Goal: Transaction & Acquisition: Purchase product/service

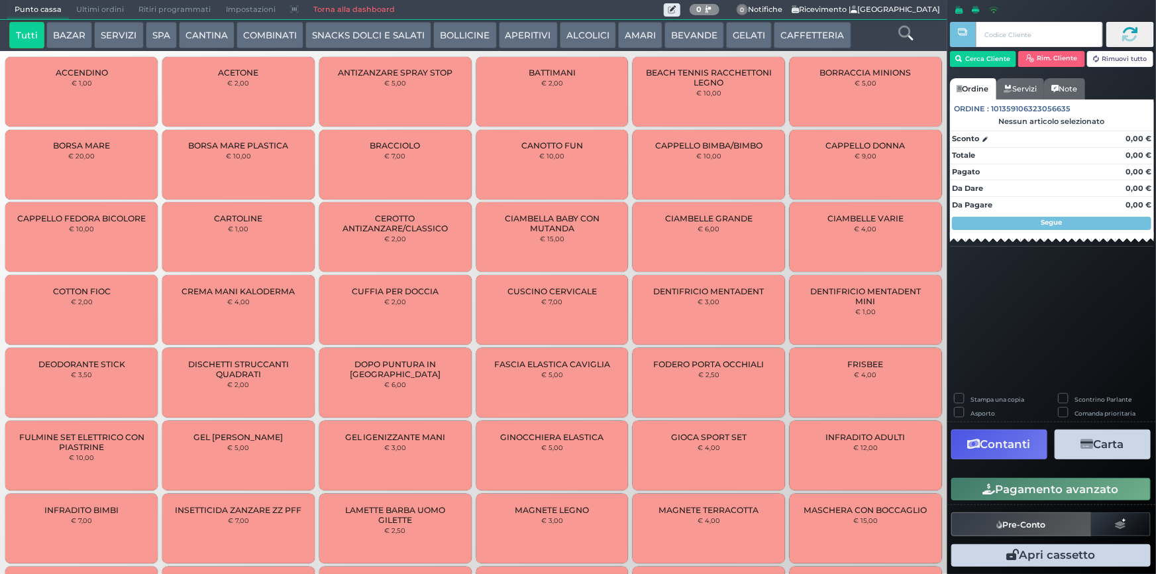
click at [158, 33] on button "SPA" at bounding box center [161, 35] width 31 height 27
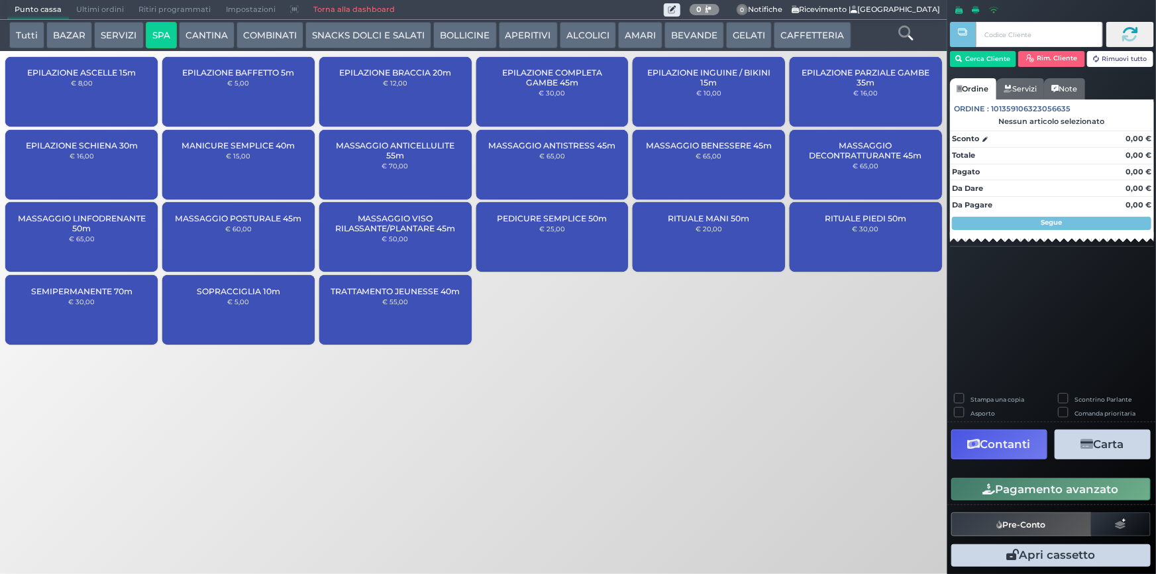
click at [146, 22] on button "SPA" at bounding box center [161, 35] width 31 height 27
click at [984, 62] on button "Cerca Cliente" at bounding box center [983, 59] width 67 height 16
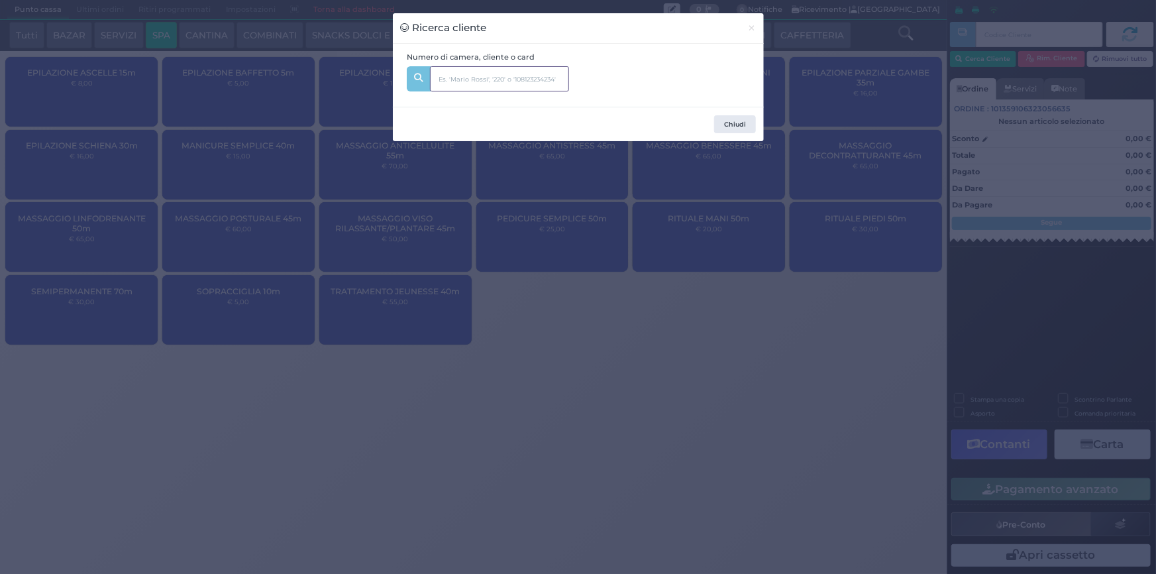
click at [518, 70] on input "text" at bounding box center [499, 78] width 139 height 25
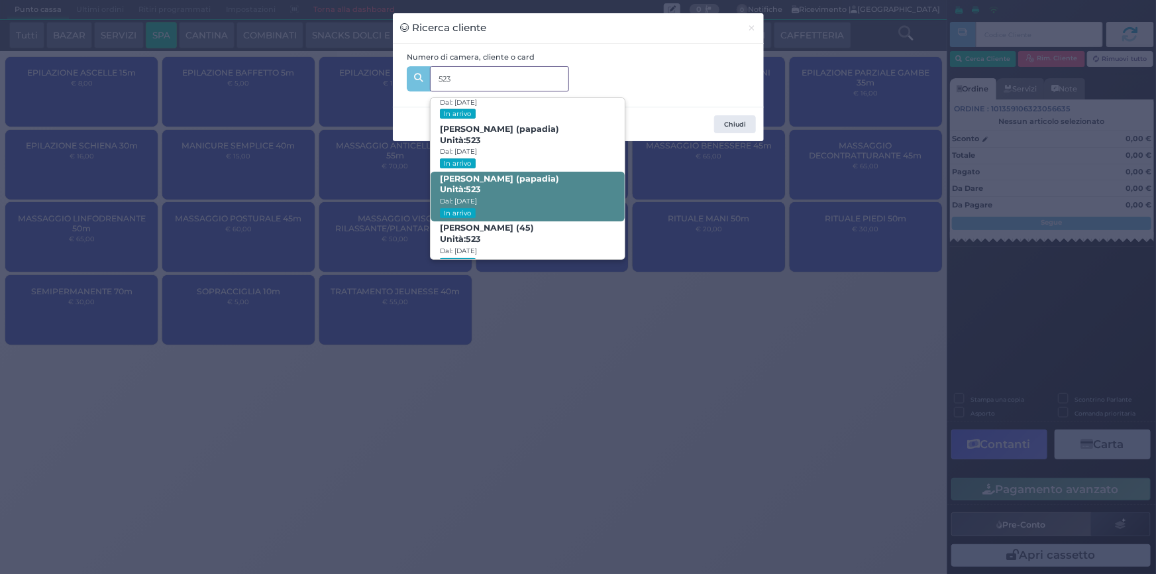
scroll to position [62, 0]
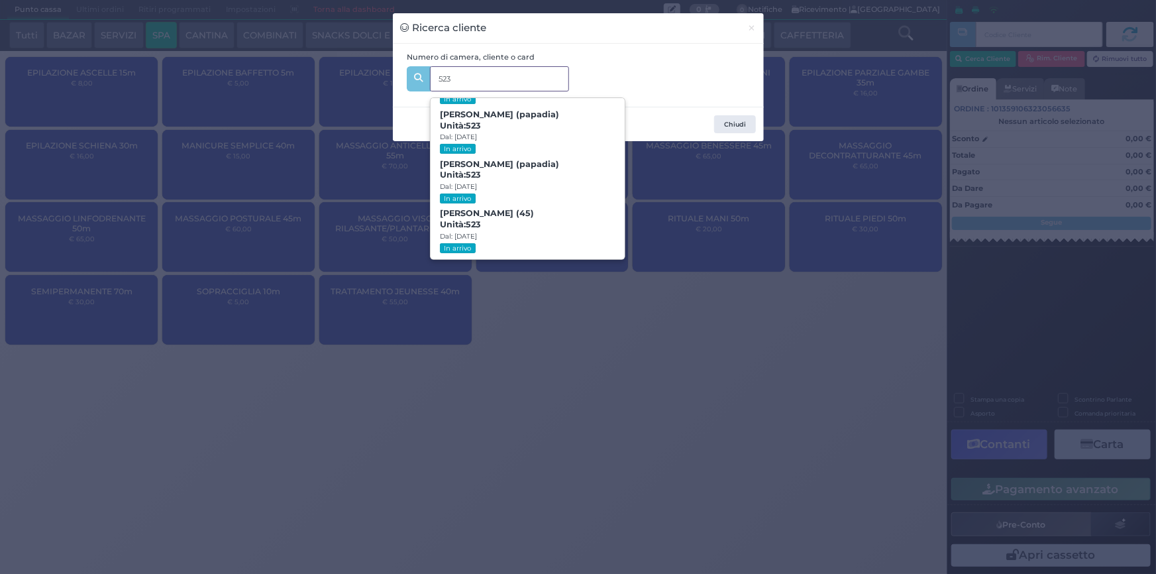
type input "523"
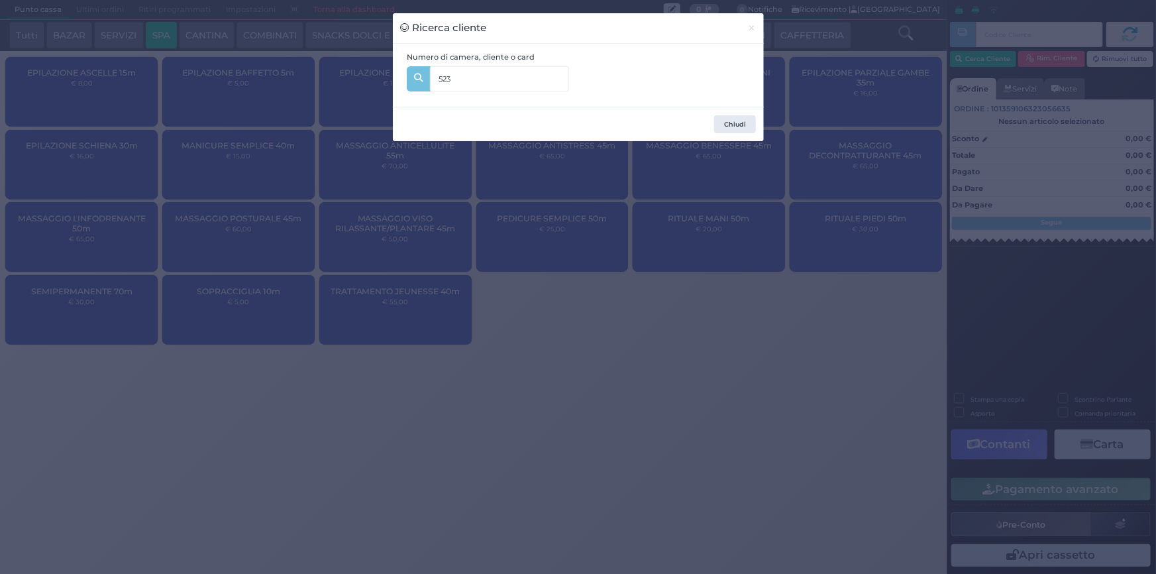
click at [661, 299] on div "Ricerca cliente × Numero di camera, cliente o card 523 523 Andrea Fabiano (papa…" at bounding box center [578, 287] width 1156 height 574
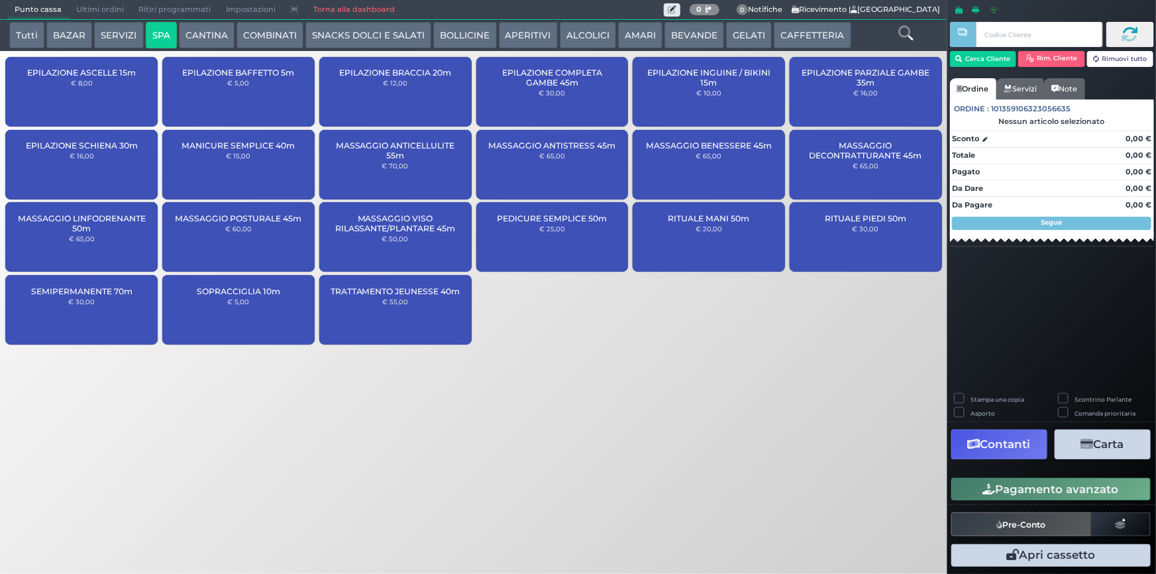
click at [103, 27] on button "SERVIZI" at bounding box center [118, 35] width 49 height 27
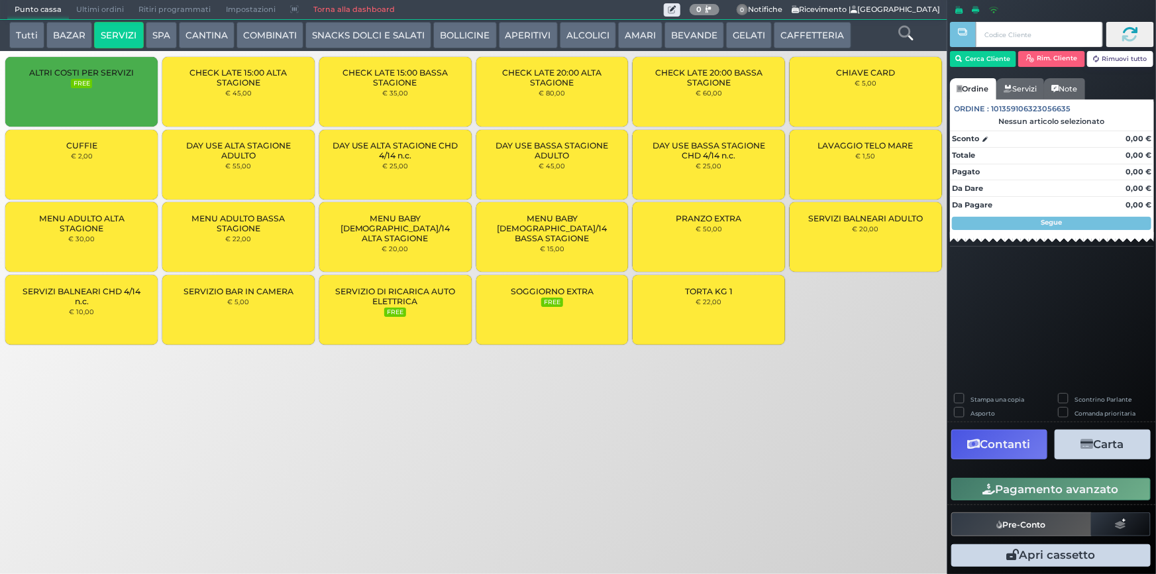
click at [114, 141] on div "CUFFIE € 2,00" at bounding box center [81, 165] width 152 height 70
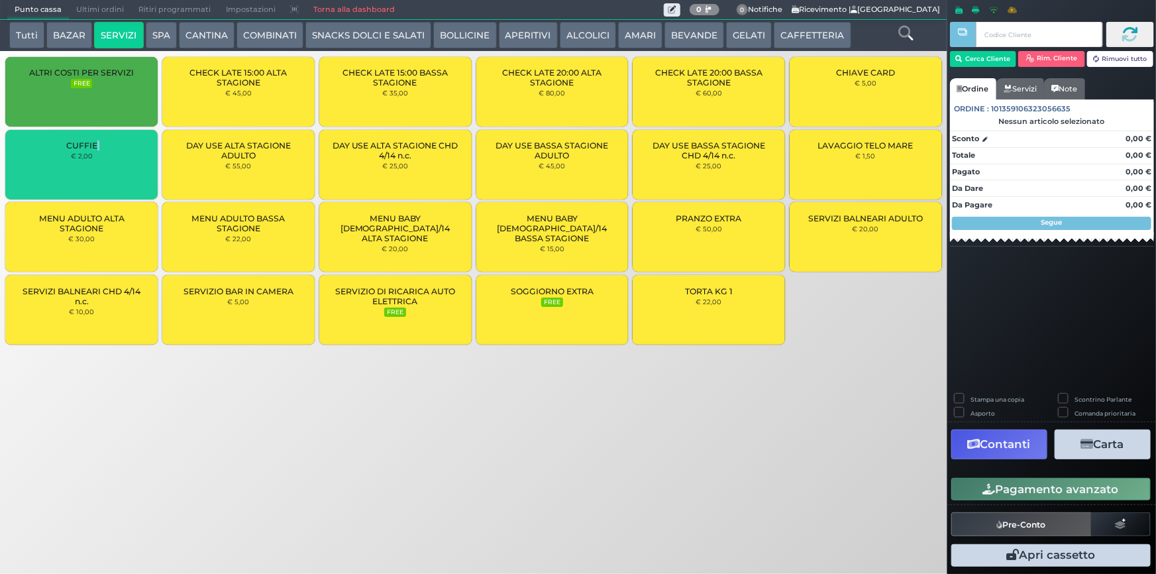
click at [114, 141] on div "CUFFIE € 2,00" at bounding box center [81, 165] width 152 height 70
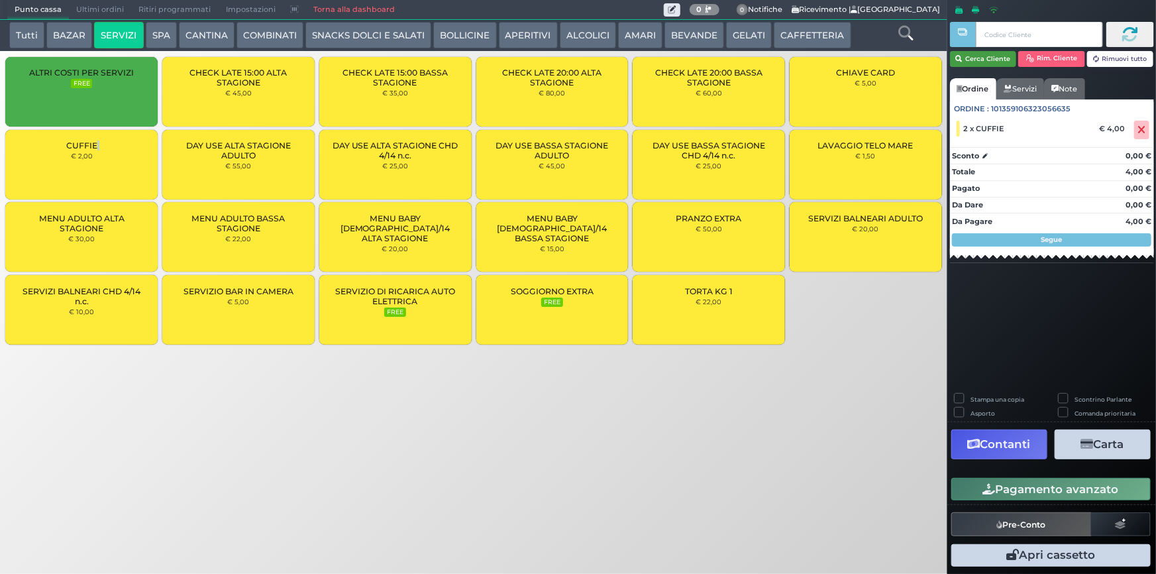
click at [989, 59] on button "Cerca Cliente" at bounding box center [983, 59] width 67 height 16
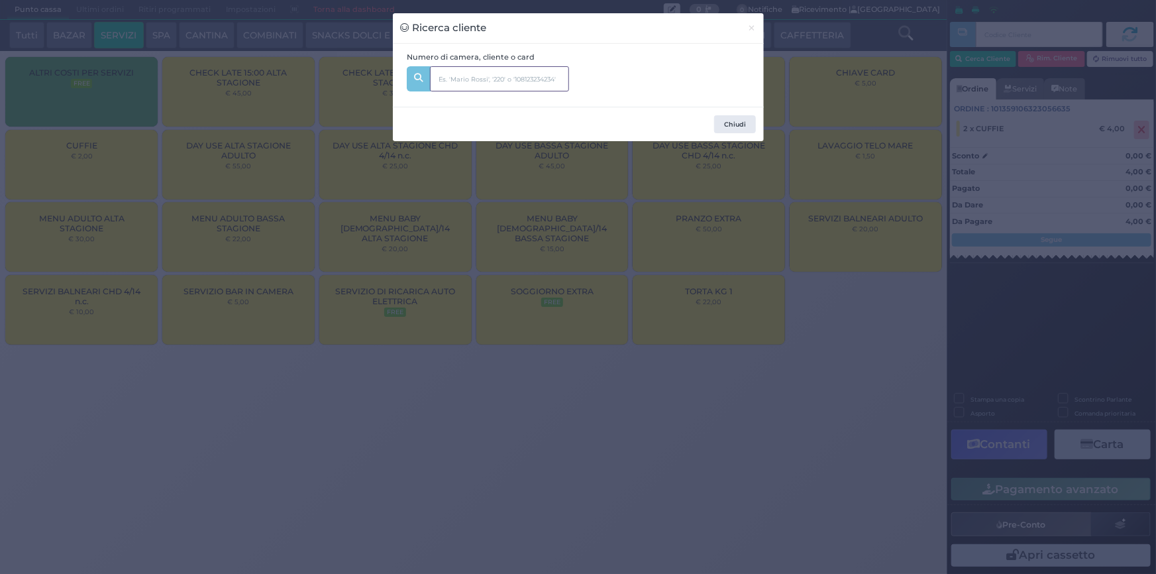
click at [512, 85] on input "text" at bounding box center [499, 78] width 139 height 25
type input "511"
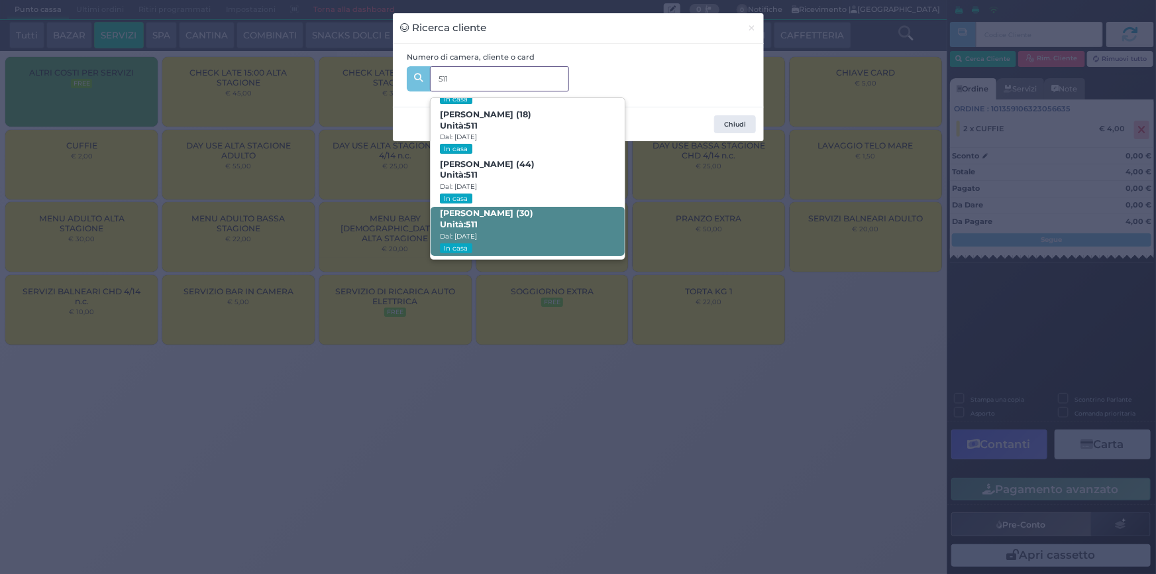
click at [529, 211] on span "Valentina Fusco (30) Unità: 511 Dal: 10/08/2025 In casa" at bounding box center [528, 232] width 194 height 50
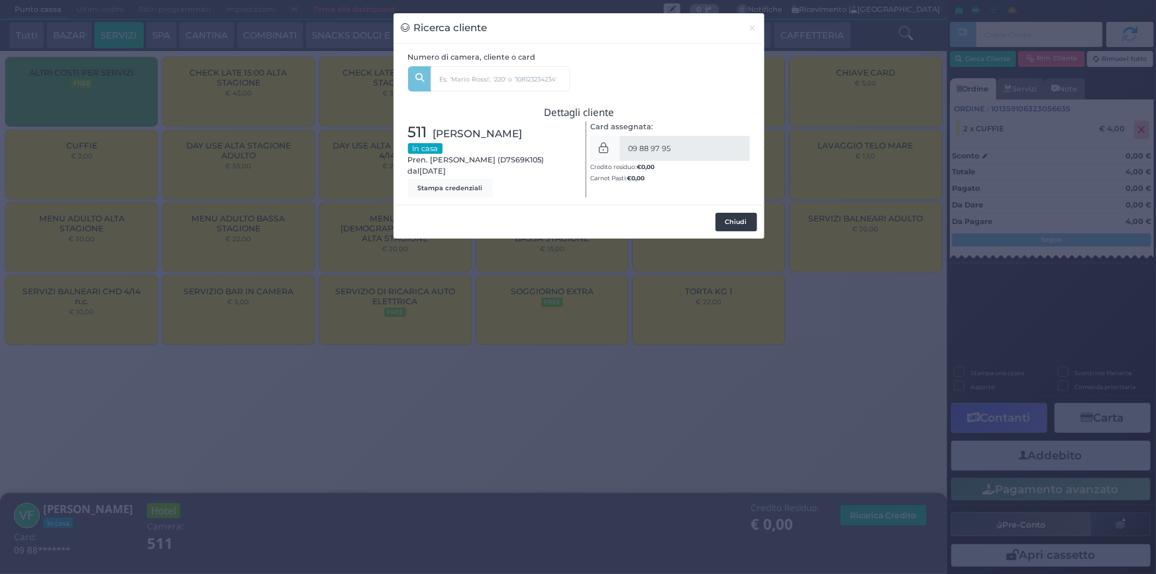
click at [740, 225] on button "Chiudi" at bounding box center [737, 222] width 42 height 19
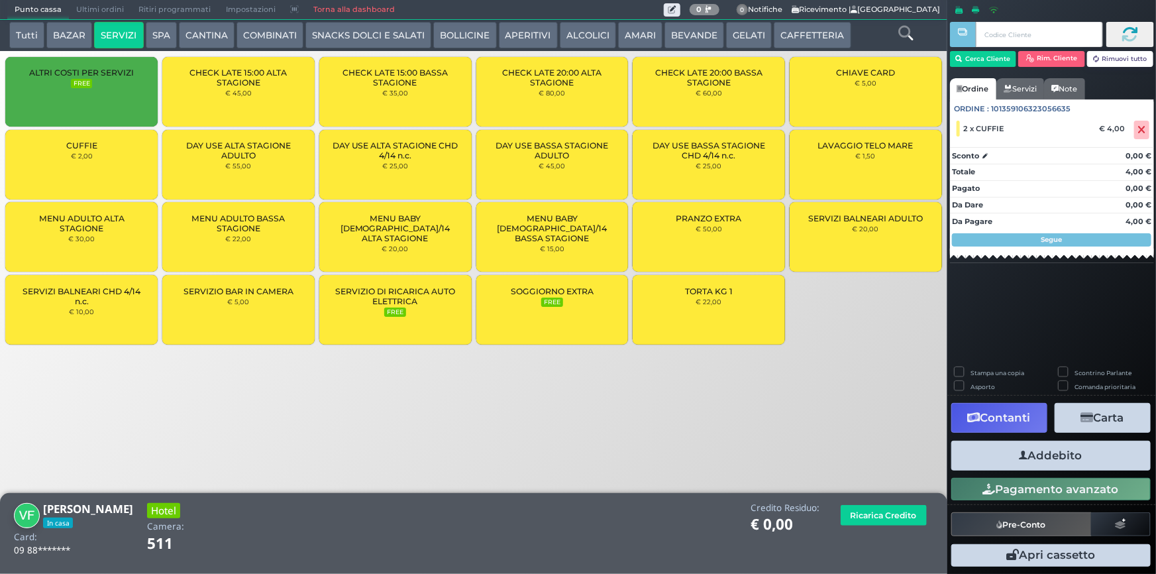
click at [1129, 459] on button "Addebito" at bounding box center [1051, 456] width 199 height 30
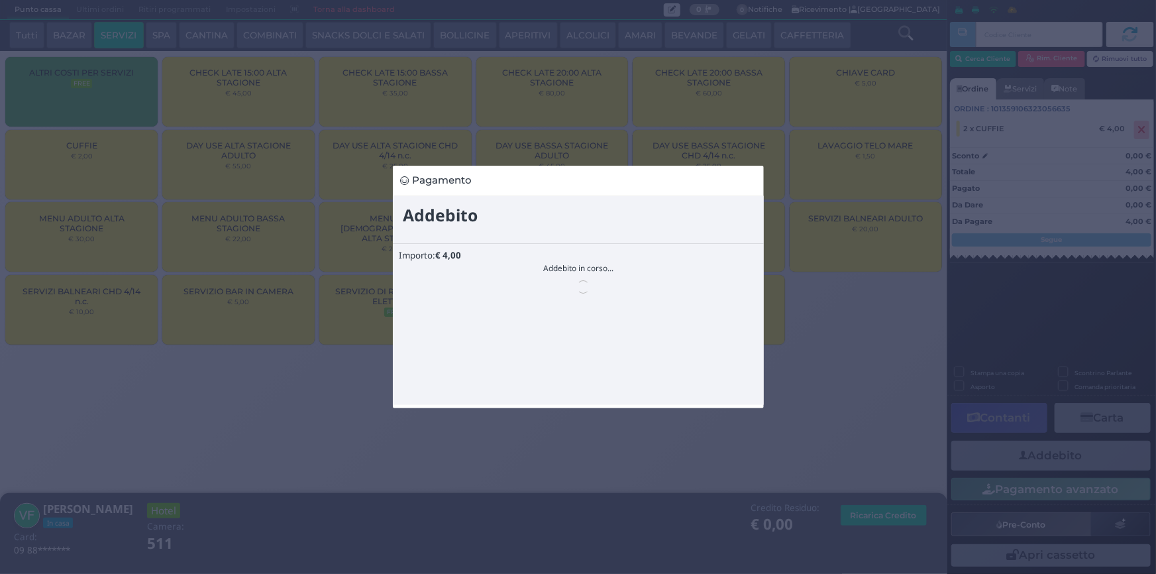
scroll to position [0, 0]
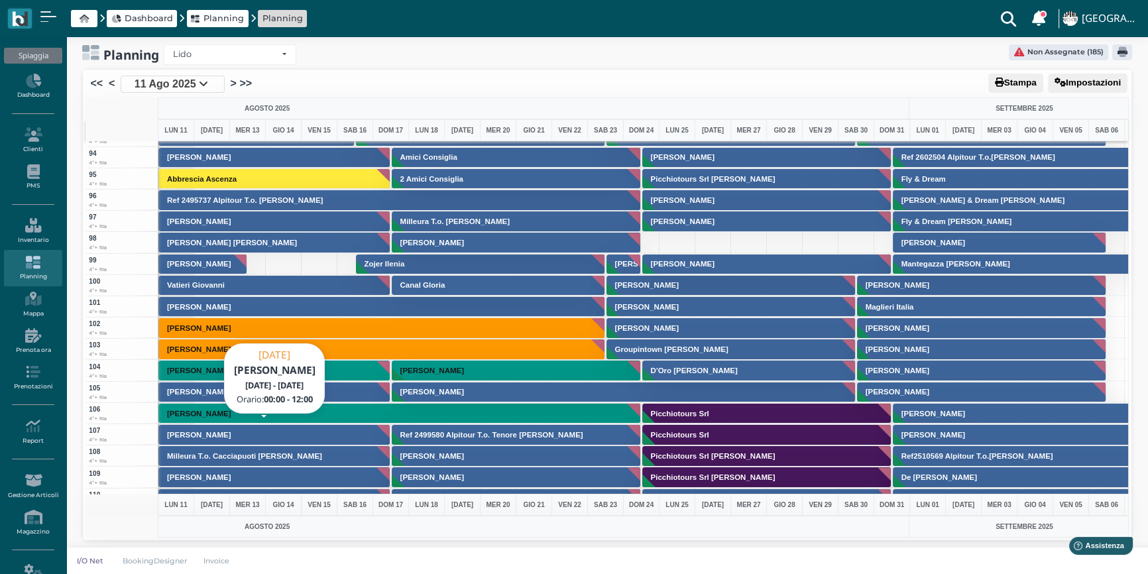
scroll to position [2048, 0]
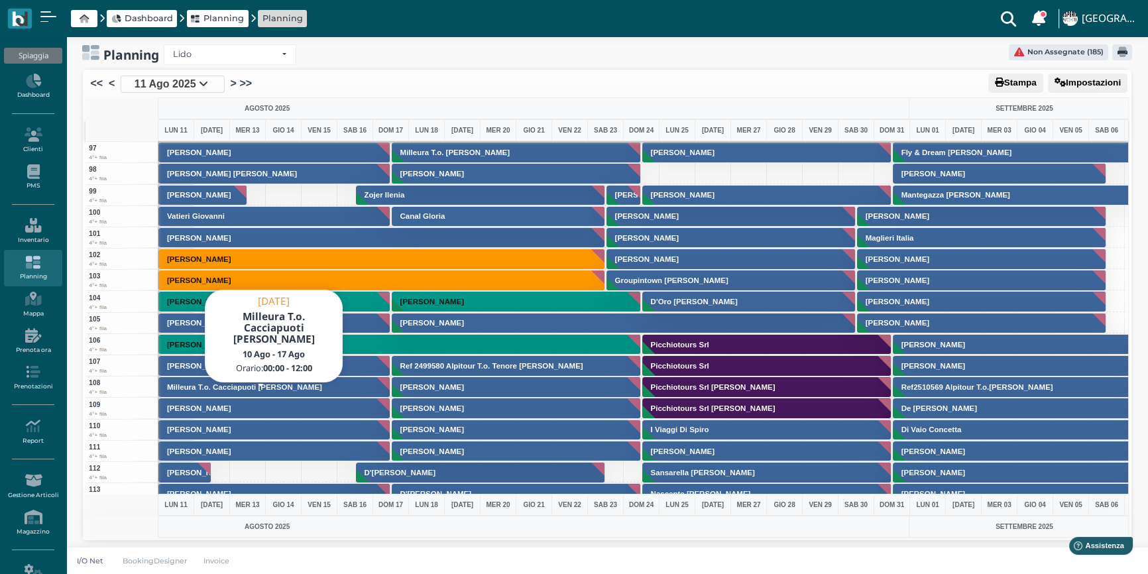
click at [184, 383] on h3 "Milleura T.o. Cacciapuoti Vito" at bounding box center [245, 387] width 166 height 8
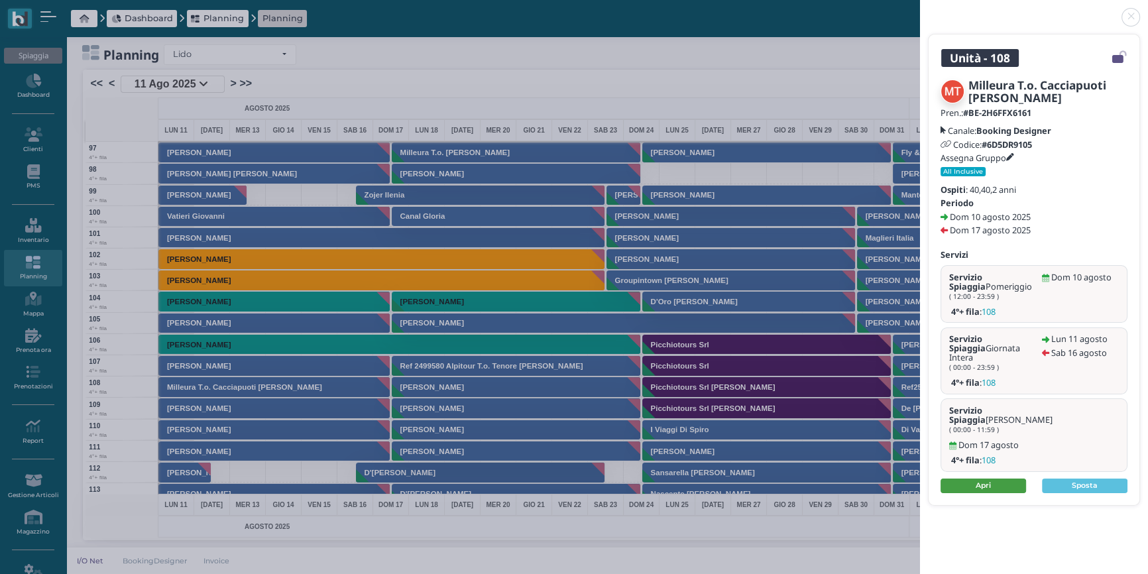
click at [987, 478] on link "Apri" at bounding box center [982, 485] width 85 height 15
drag, startPoint x: 1130, startPoint y: 17, endPoint x: 1156, endPoint y: 1, distance: 30.1
click at [920, 9] on link at bounding box center [920, 9] width 0 height 0
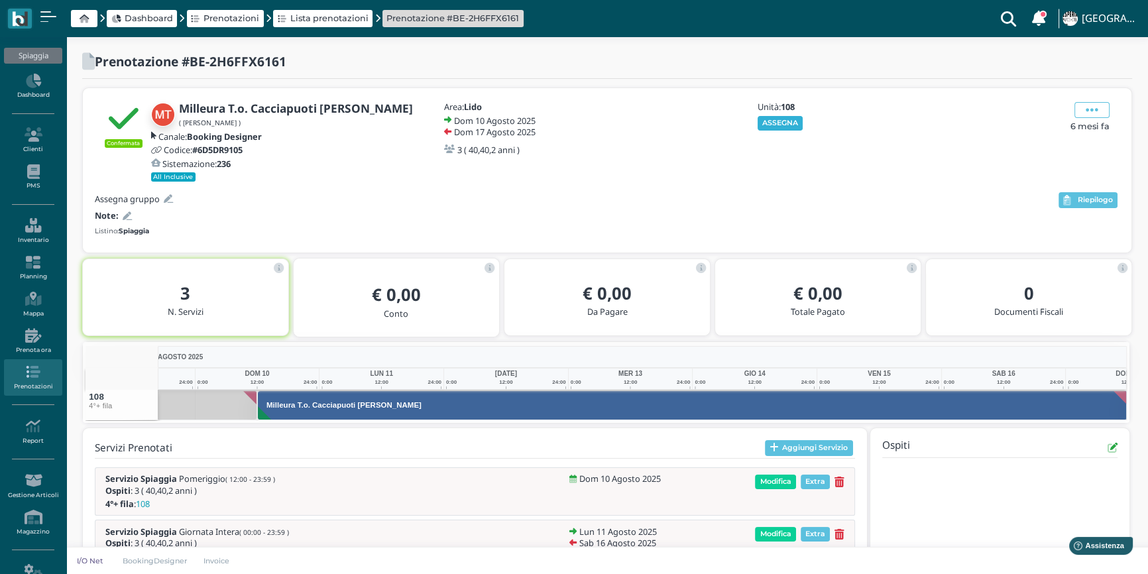
click at [784, 116] on button "ASSEGNA" at bounding box center [780, 123] width 46 height 15
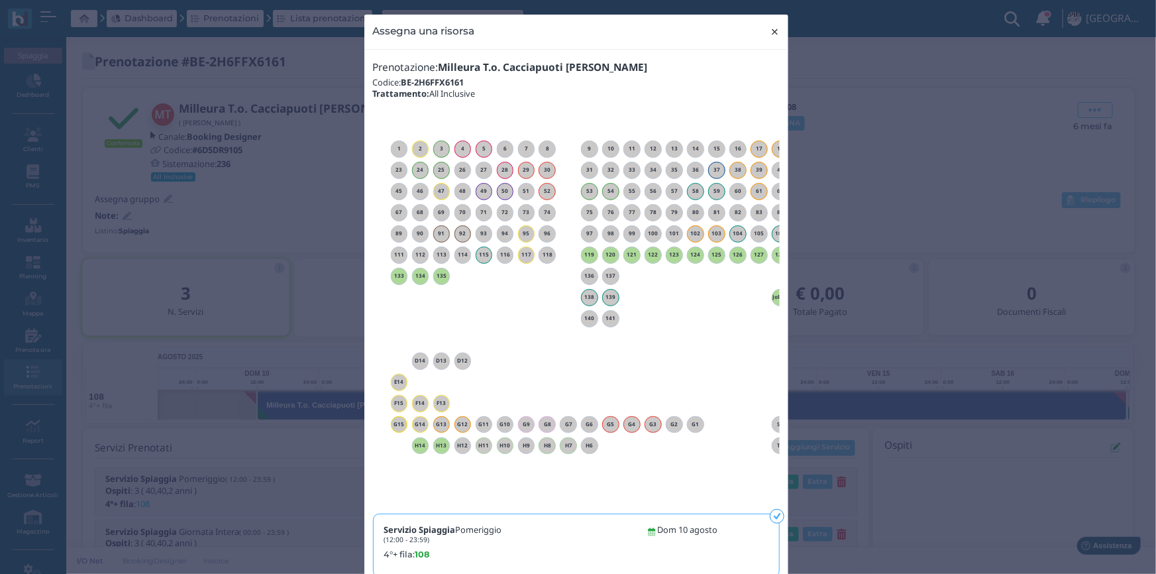
drag, startPoint x: 775, startPoint y: 31, endPoint x: 788, endPoint y: 33, distance: 13.4
click at [777, 34] on button "× close" at bounding box center [774, 32] width 27 height 34
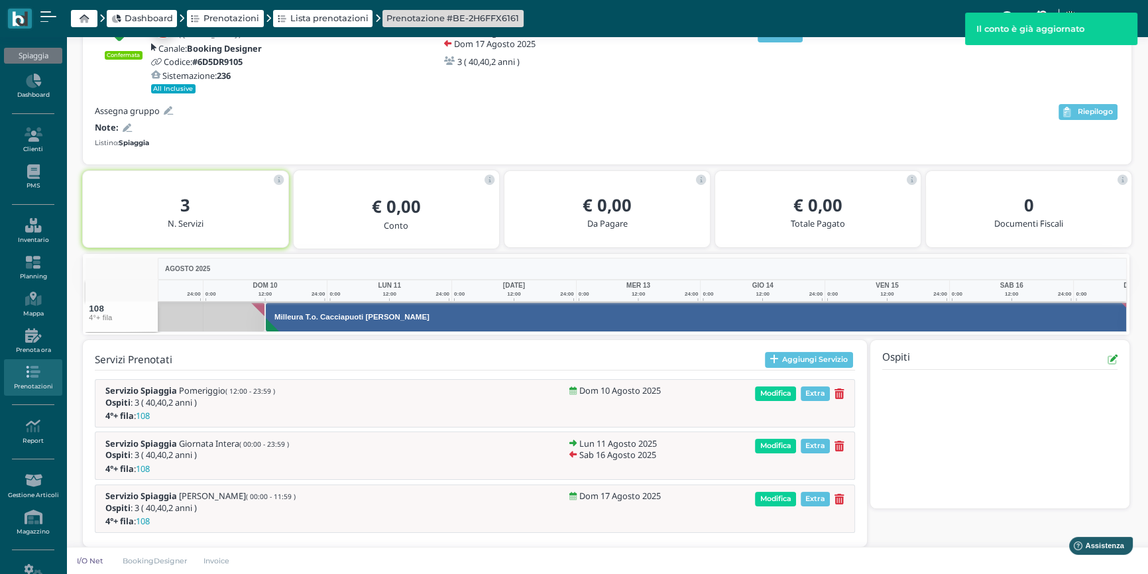
scroll to position [0, 87]
